Goal: Information Seeking & Learning: Learn about a topic

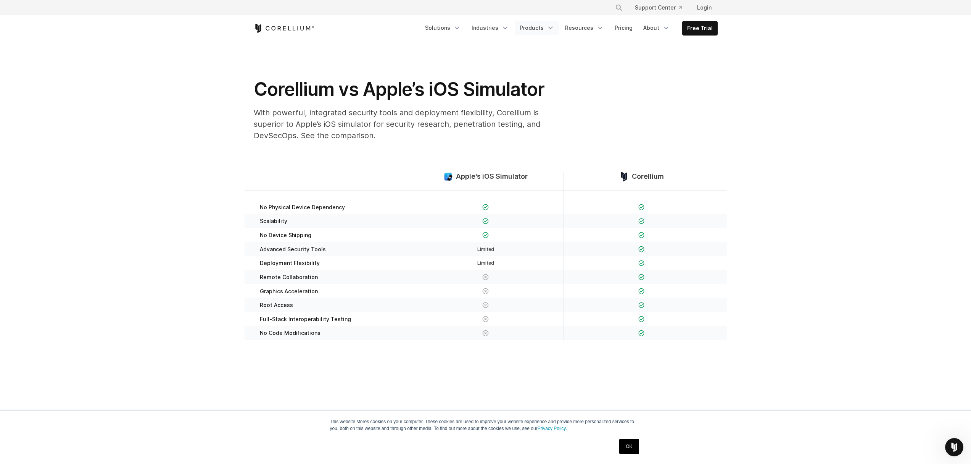
click at [554, 27] on icon "Navigation Menu" at bounding box center [551, 28] width 8 height 8
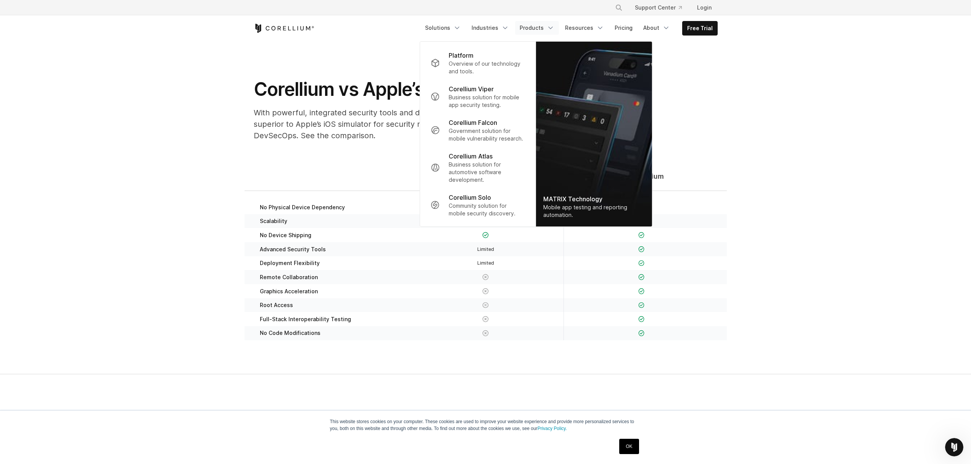
drag, startPoint x: 696, startPoint y: 109, endPoint x: 679, endPoint y: 100, distance: 18.6
click at [696, 109] on div "Corellium vs Apple’s iOS Simulator With powerful, integrated security tools and…" at bounding box center [485, 112] width 479 height 69
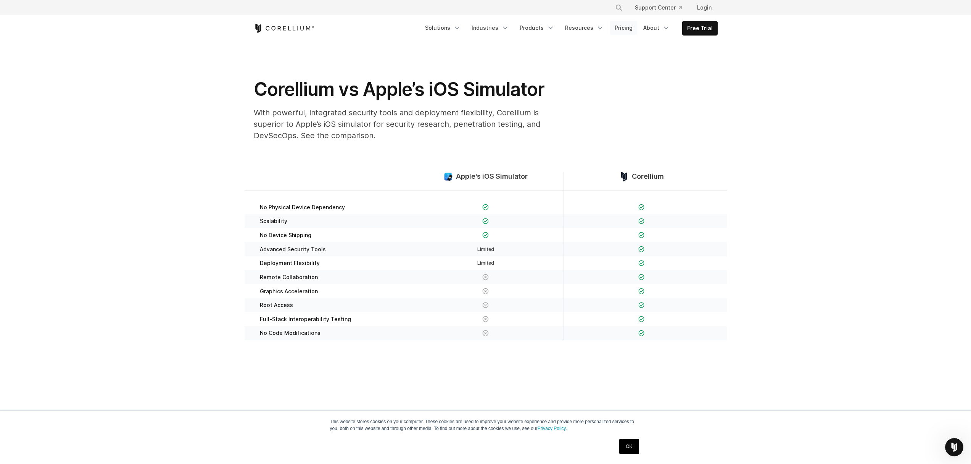
click at [627, 26] on link "Pricing" at bounding box center [623, 28] width 27 height 14
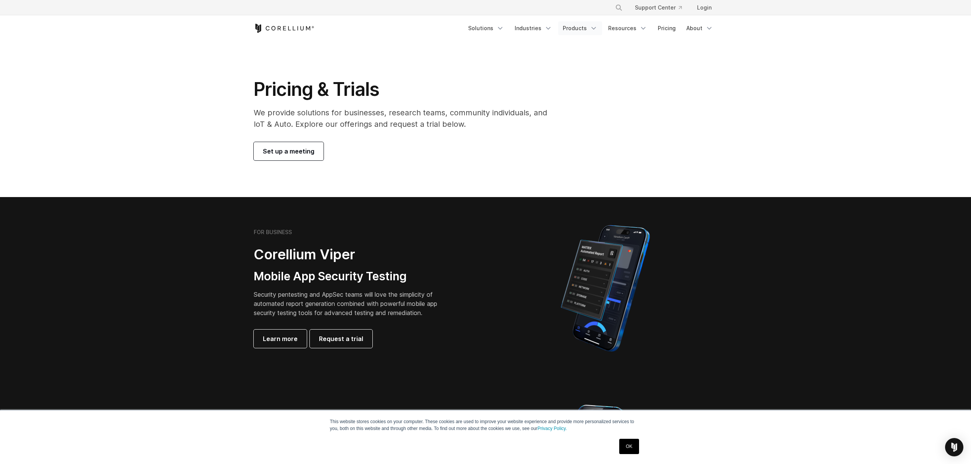
click at [584, 29] on link "Products" at bounding box center [580, 28] width 44 height 14
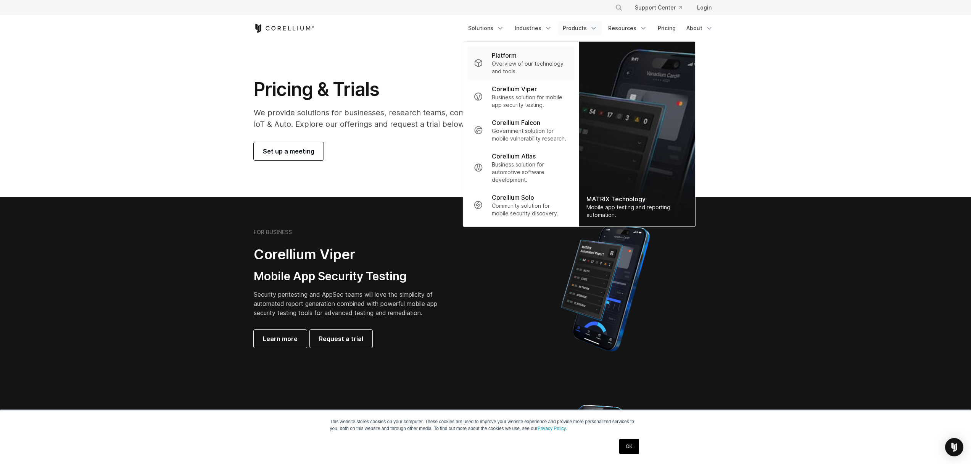
click at [538, 67] on p "Overview of our technology and tools." at bounding box center [530, 67] width 76 height 15
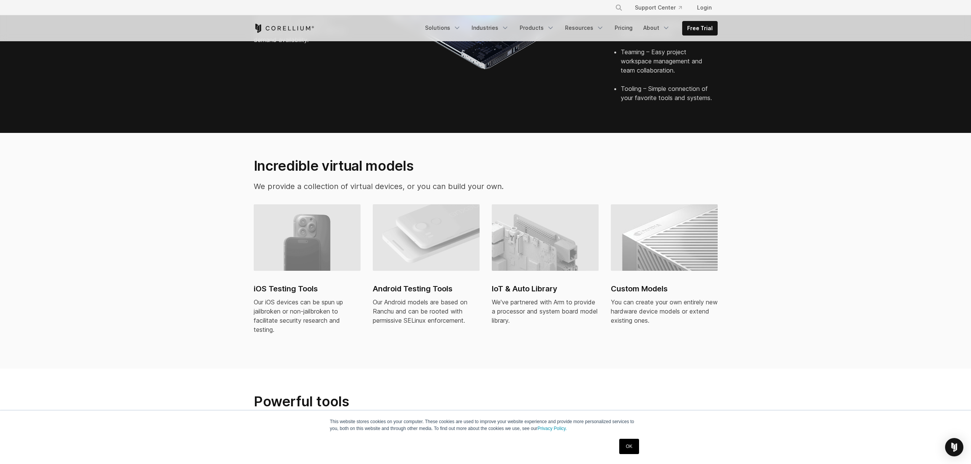
scroll to position [418, 0]
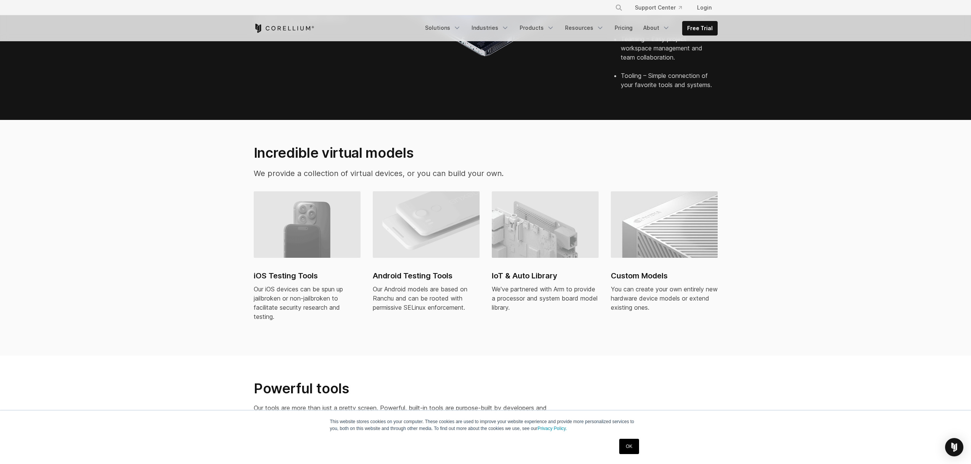
click at [319, 218] on img at bounding box center [307, 224] width 107 height 66
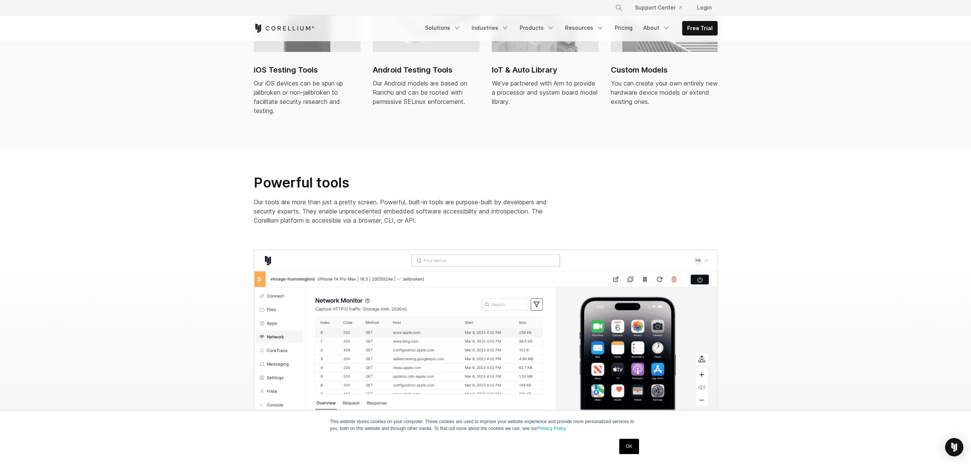
scroll to position [556, 0]
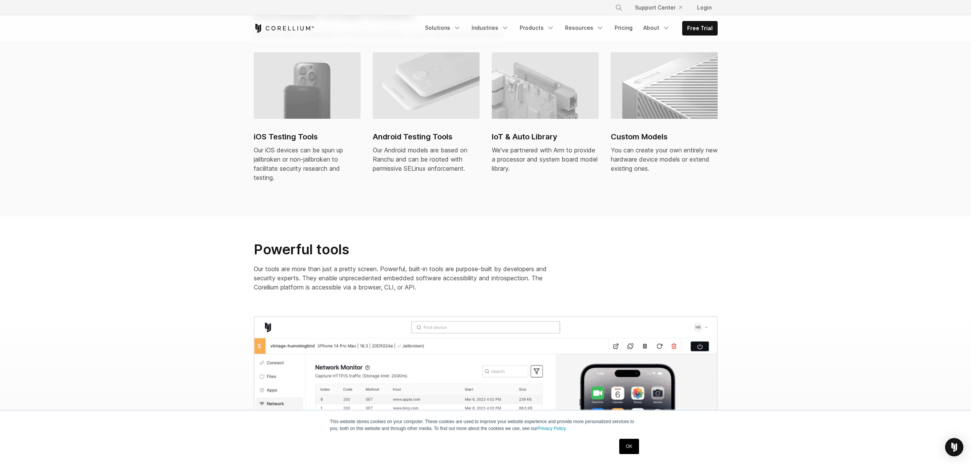
click at [322, 243] on h2 "Powerful tools" at bounding box center [406, 249] width 305 height 17
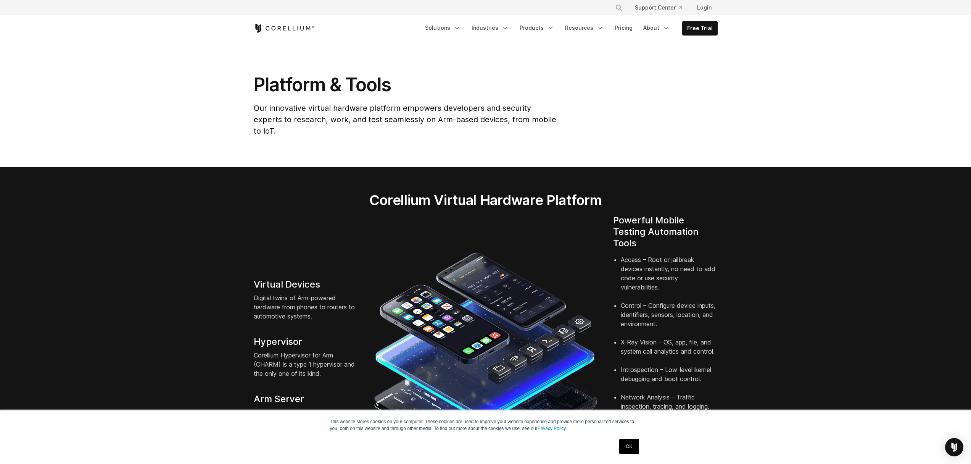
scroll to position [0, 0]
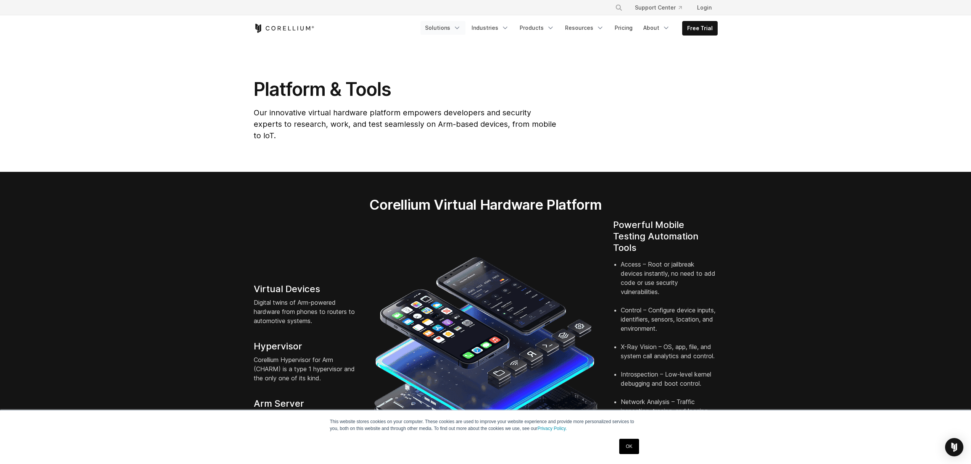
click at [461, 30] on icon "Navigation Menu" at bounding box center [457, 28] width 8 height 8
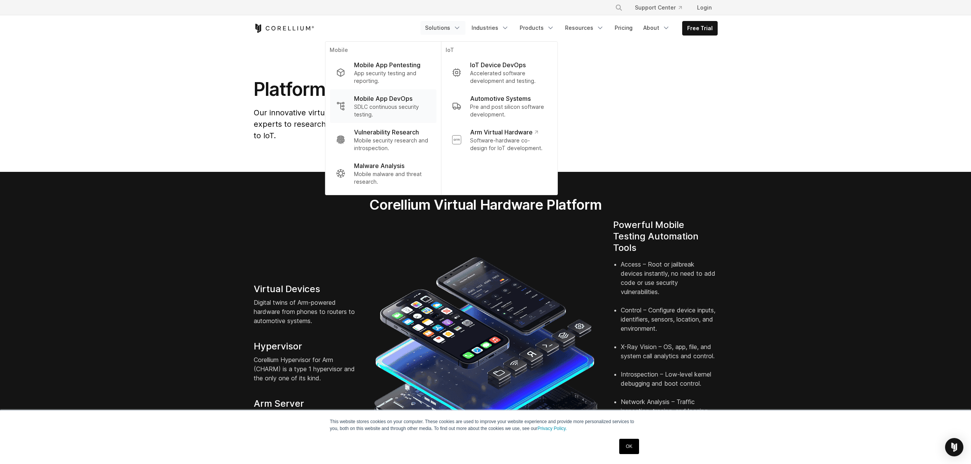
click at [413, 110] on p "SDLC continuous security testing." at bounding box center [392, 110] width 76 height 15
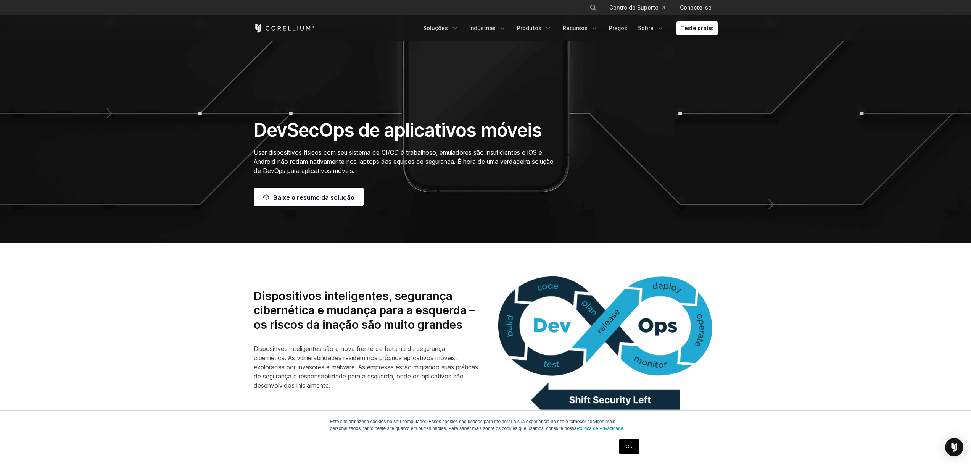
scroll to position [193, 0]
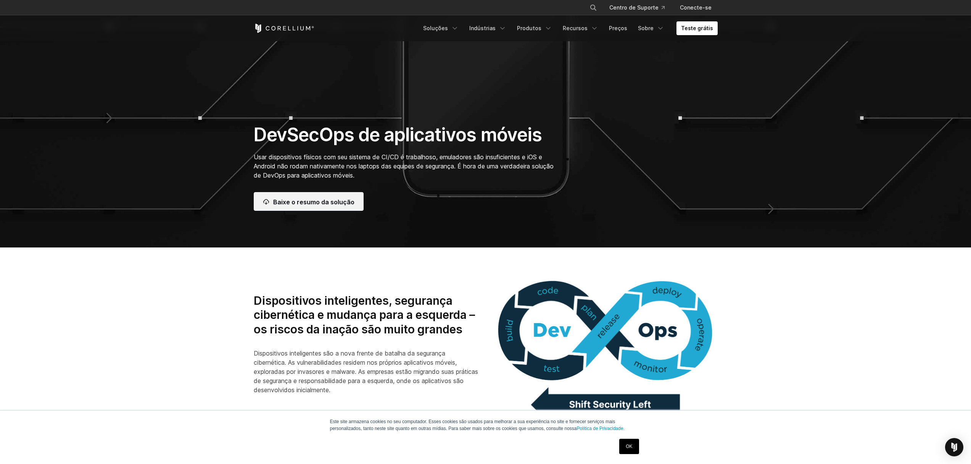
click at [310, 202] on font "Baixe o resumo da solução" at bounding box center [313, 202] width 81 height 8
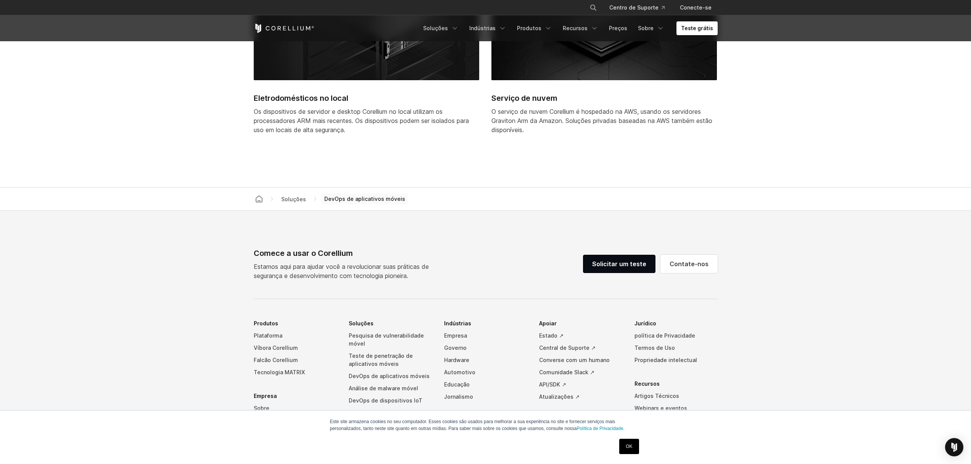
scroll to position [2606, 0]
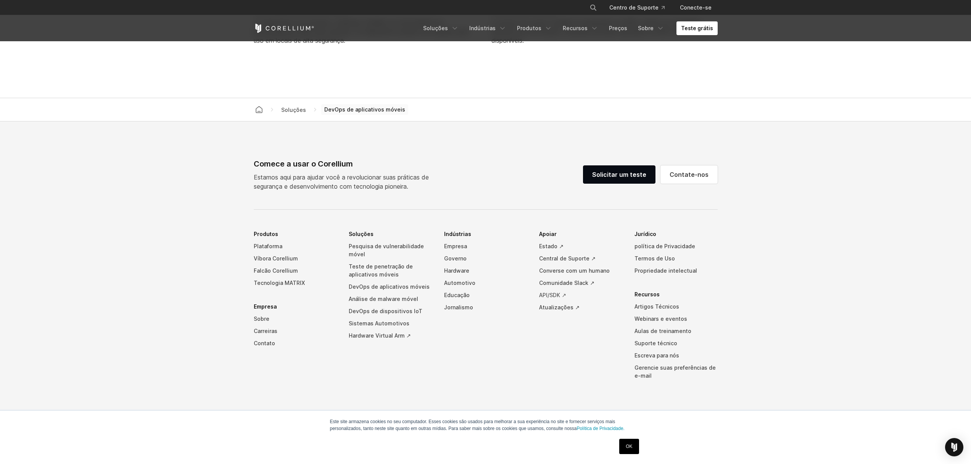
click at [553, 293] on font "API/SDK ↗" at bounding box center [552, 295] width 27 height 6
